Goal: Information Seeking & Learning: Learn about a topic

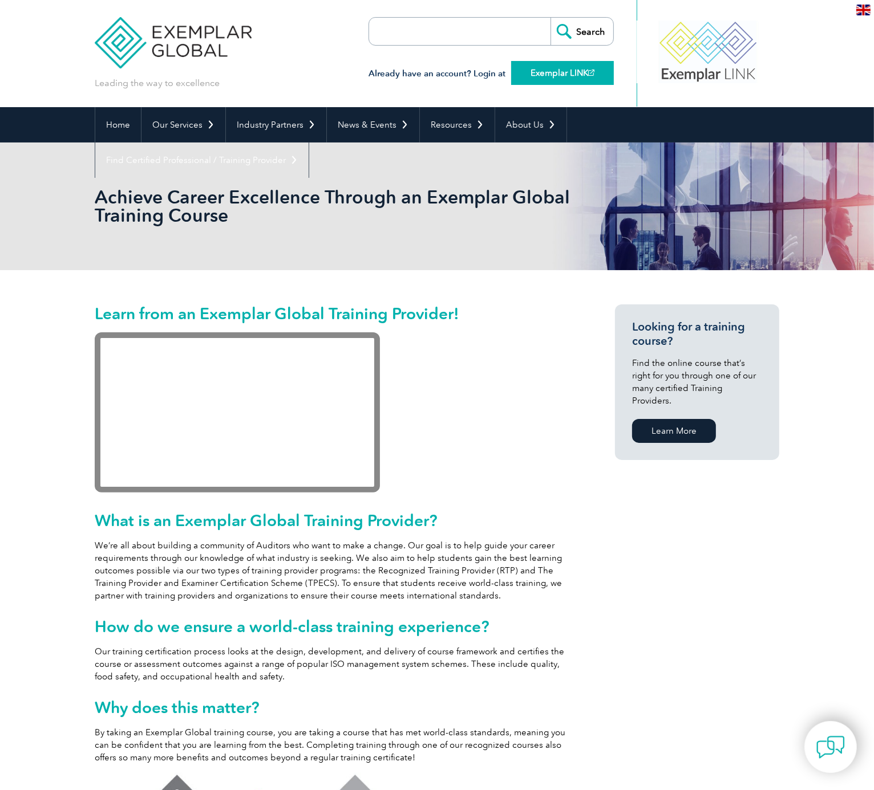
click at [542, 81] on link "Exemplar LINK" at bounding box center [562, 73] width 103 height 24
click at [540, 78] on link "Exemplar LINK" at bounding box center [562, 73] width 103 height 24
click at [470, 73] on h3 "Already have an account? Login at Exemplar LINK" at bounding box center [490, 74] width 245 height 14
